Goal: Task Accomplishment & Management: Complete application form

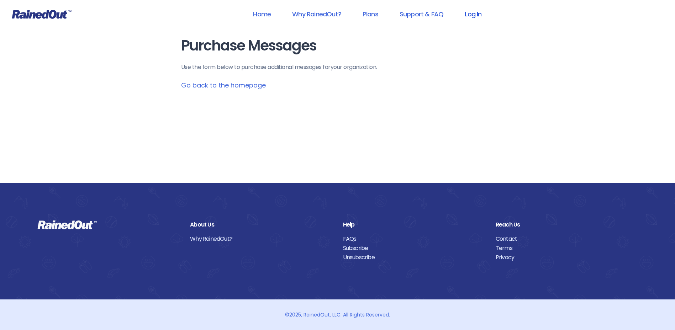
click at [472, 15] on link "Log In" at bounding box center [473, 14] width 35 height 16
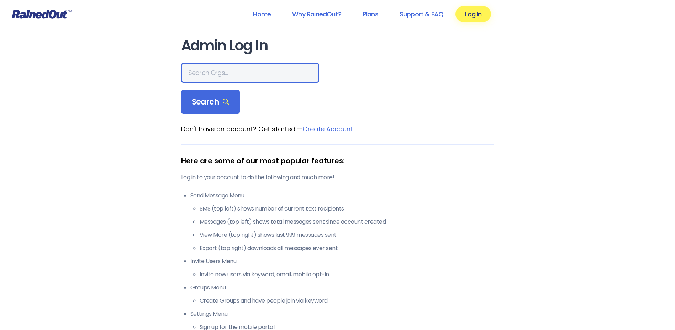
click at [206, 73] on input "text" at bounding box center [250, 73] width 138 height 20
type input "hfah"
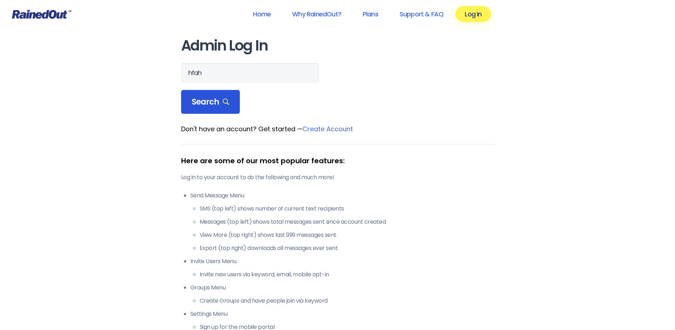
click at [203, 99] on span "Search" at bounding box center [211, 102] width 38 height 10
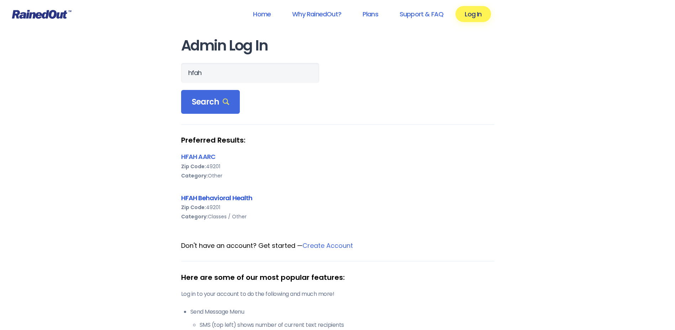
click at [204, 200] on link "HFAH Behavioral Health" at bounding box center [217, 198] width 72 height 9
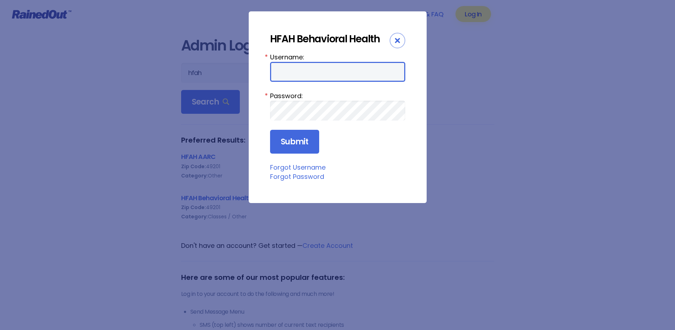
type input "chargenurse"
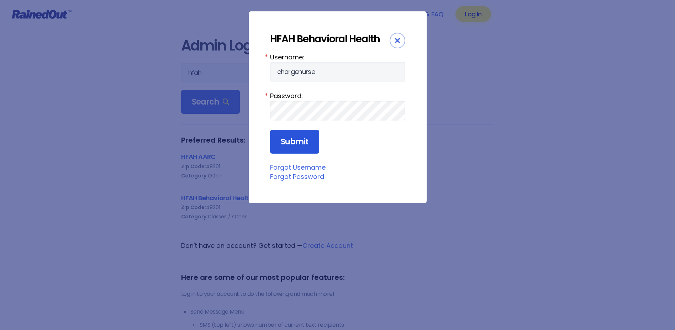
click at [293, 142] on input "Submit" at bounding box center [294, 142] width 49 height 24
